Goal: Information Seeking & Learning: Learn about a topic

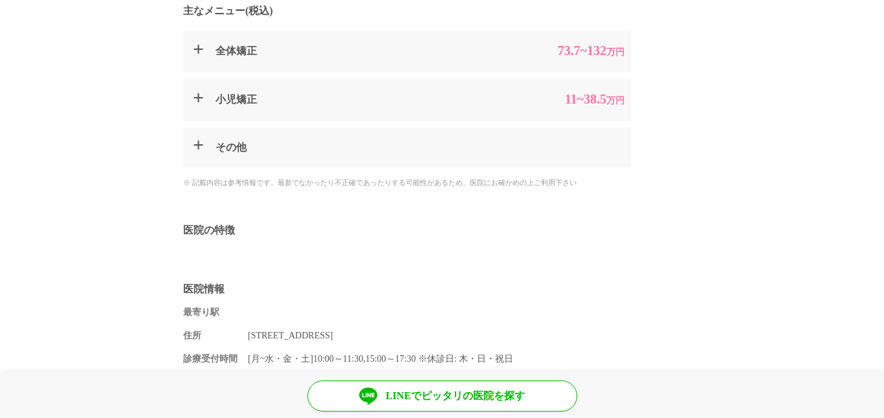
scroll to position [556, 0]
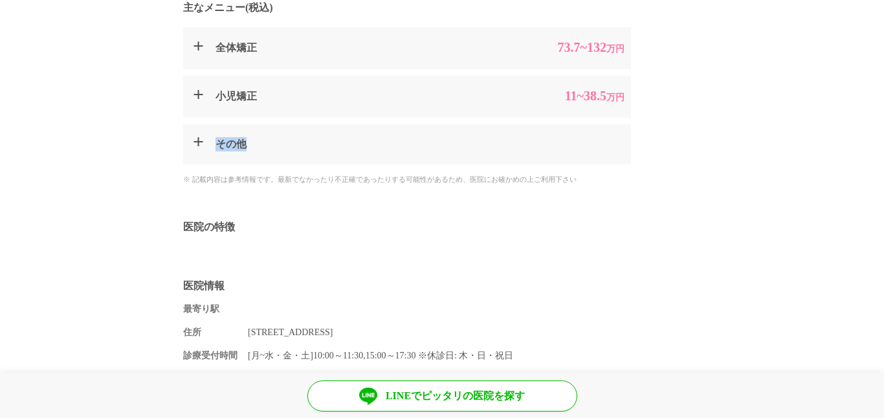
click at [269, 124] on summary "その他" at bounding box center [407, 144] width 448 height 40
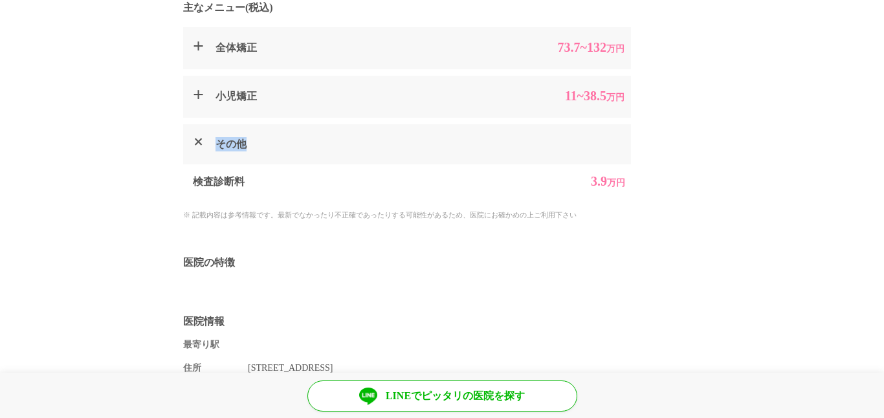
click at [269, 124] on summary "その他" at bounding box center [407, 144] width 448 height 40
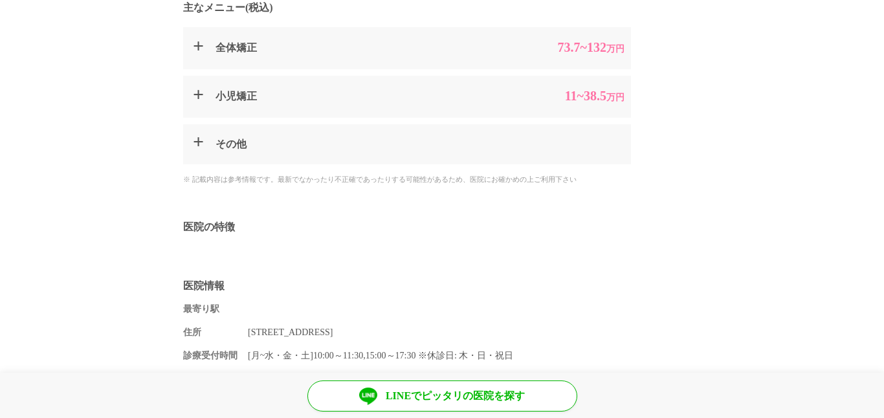
click at [269, 124] on summary "その他" at bounding box center [407, 144] width 448 height 40
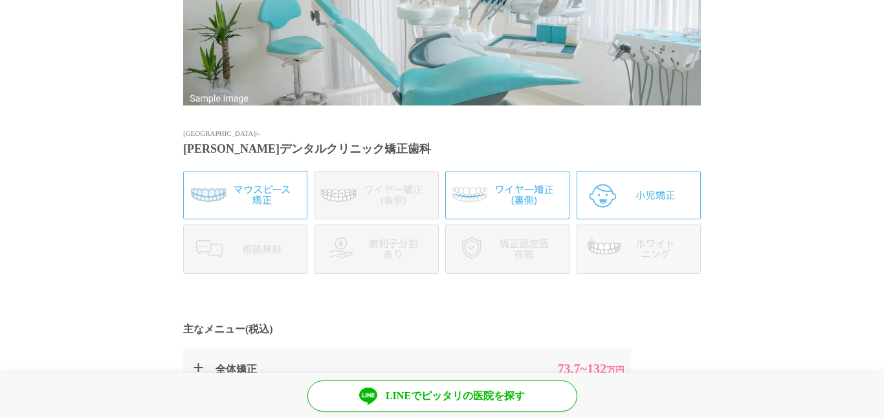
scroll to position [0, 0]
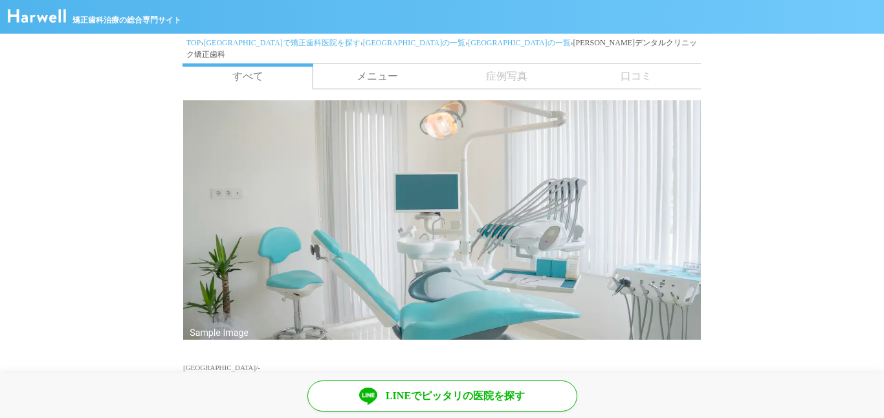
click at [436, 64] on link "メニュー" at bounding box center [377, 76] width 129 height 25
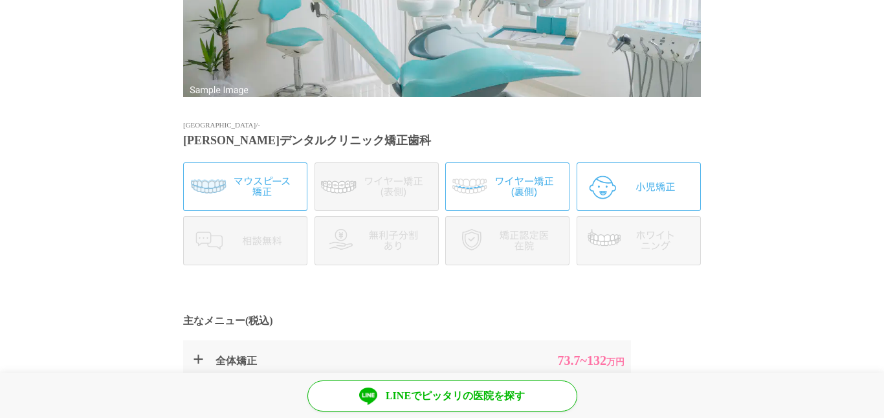
scroll to position [244, 0]
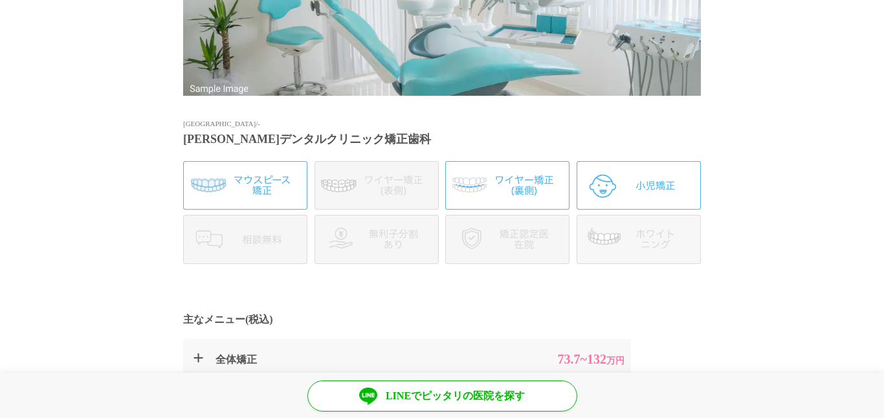
click at [223, 186] on img at bounding box center [245, 185] width 124 height 49
click at [531, 166] on img at bounding box center [507, 185] width 124 height 49
click at [583, 161] on img at bounding box center [639, 185] width 124 height 49
